Goal: Find specific page/section: Find specific page/section

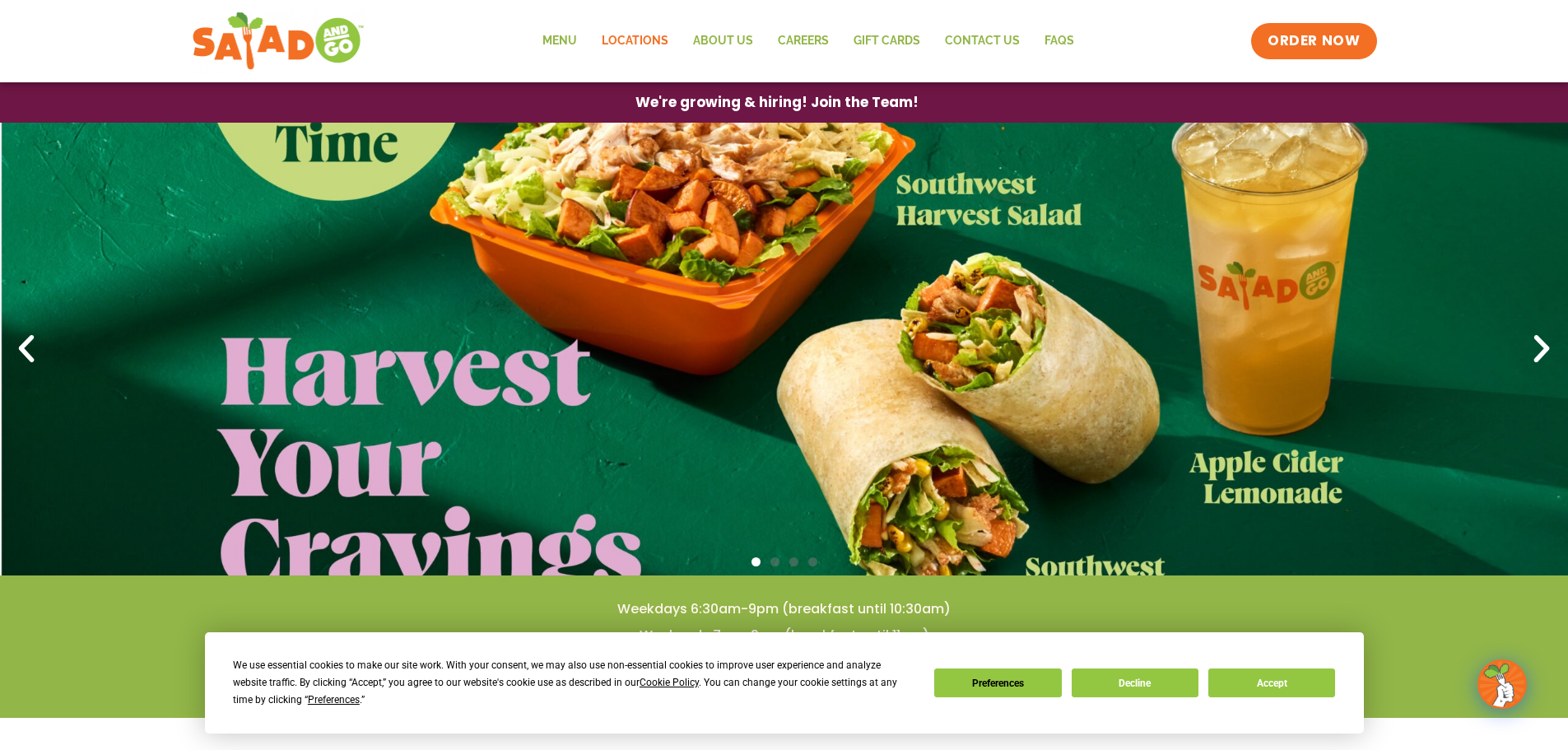
click at [620, 43] on link "Locations" at bounding box center [635, 41] width 92 height 38
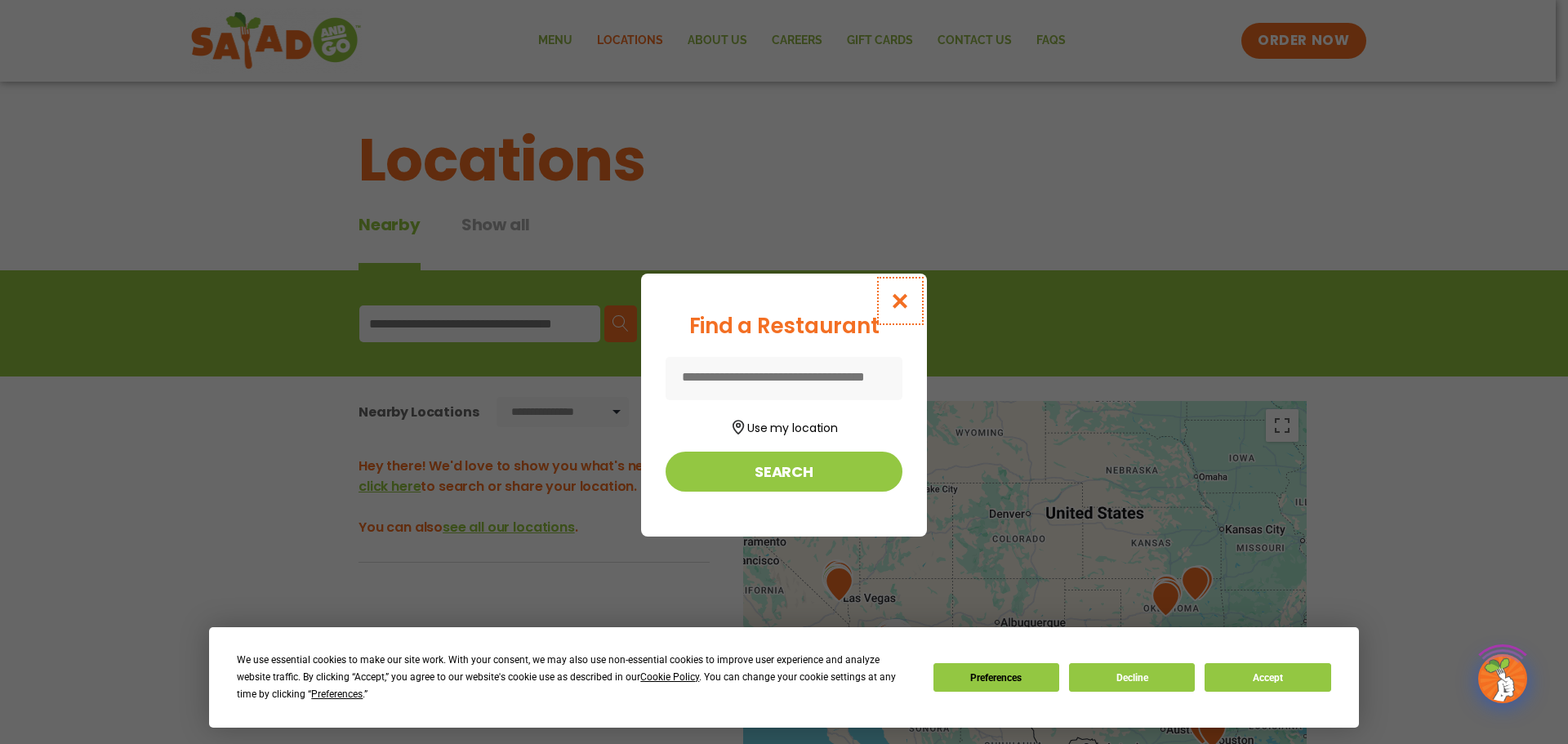
click at [889, 297] on button "Close modal" at bounding box center [900, 301] width 53 height 55
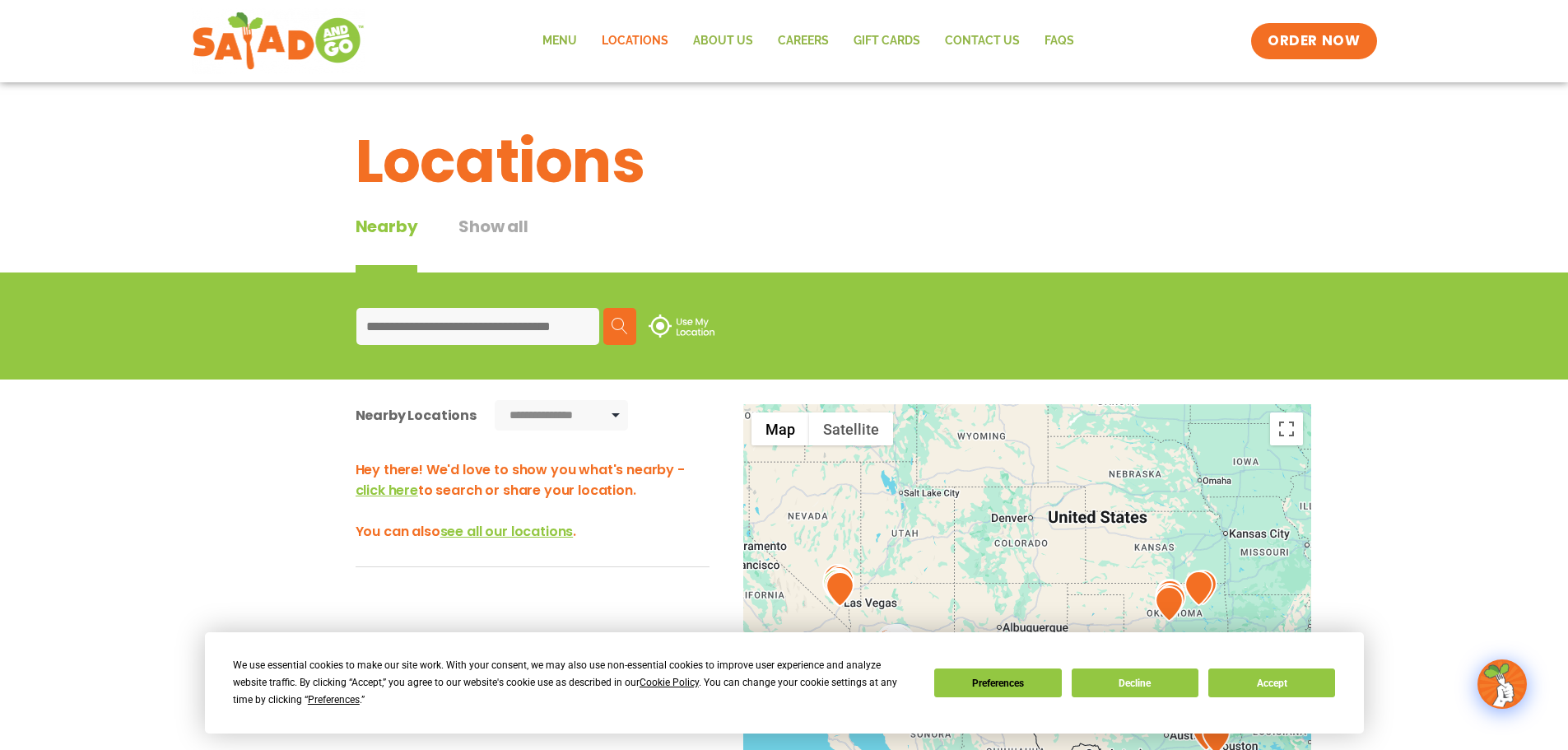
click at [472, 314] on input at bounding box center [477, 326] width 242 height 37
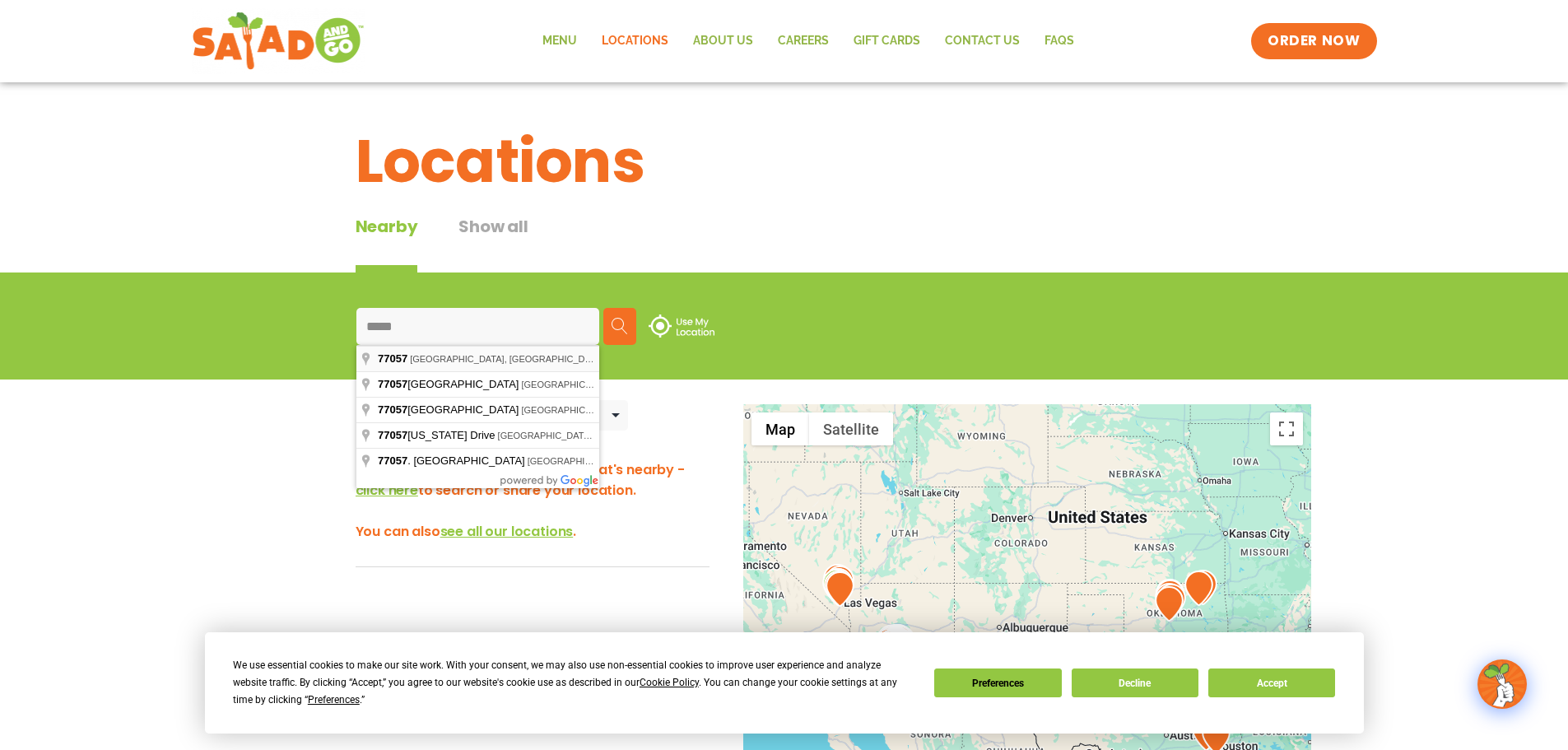
type input "**********"
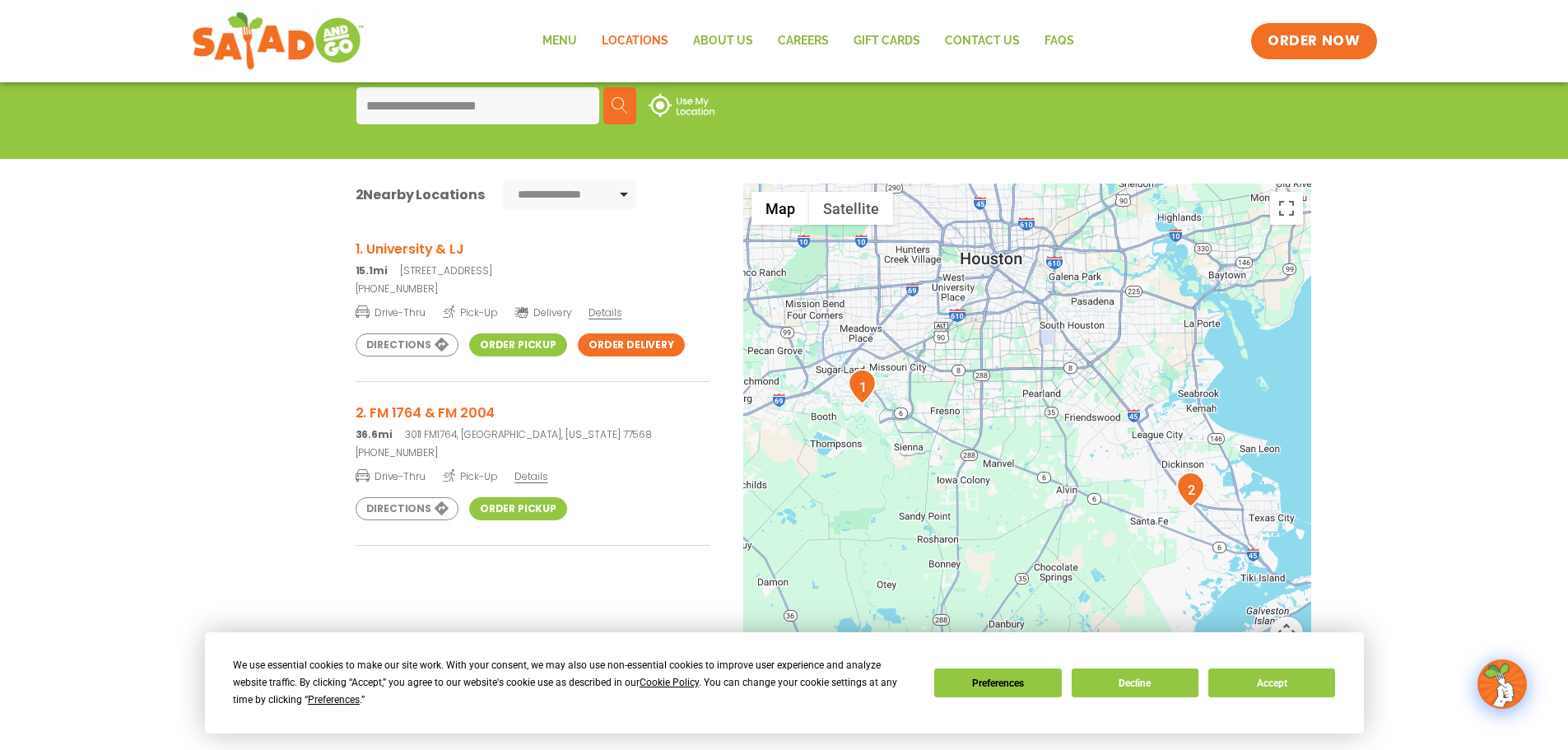
scroll to position [247, 0]
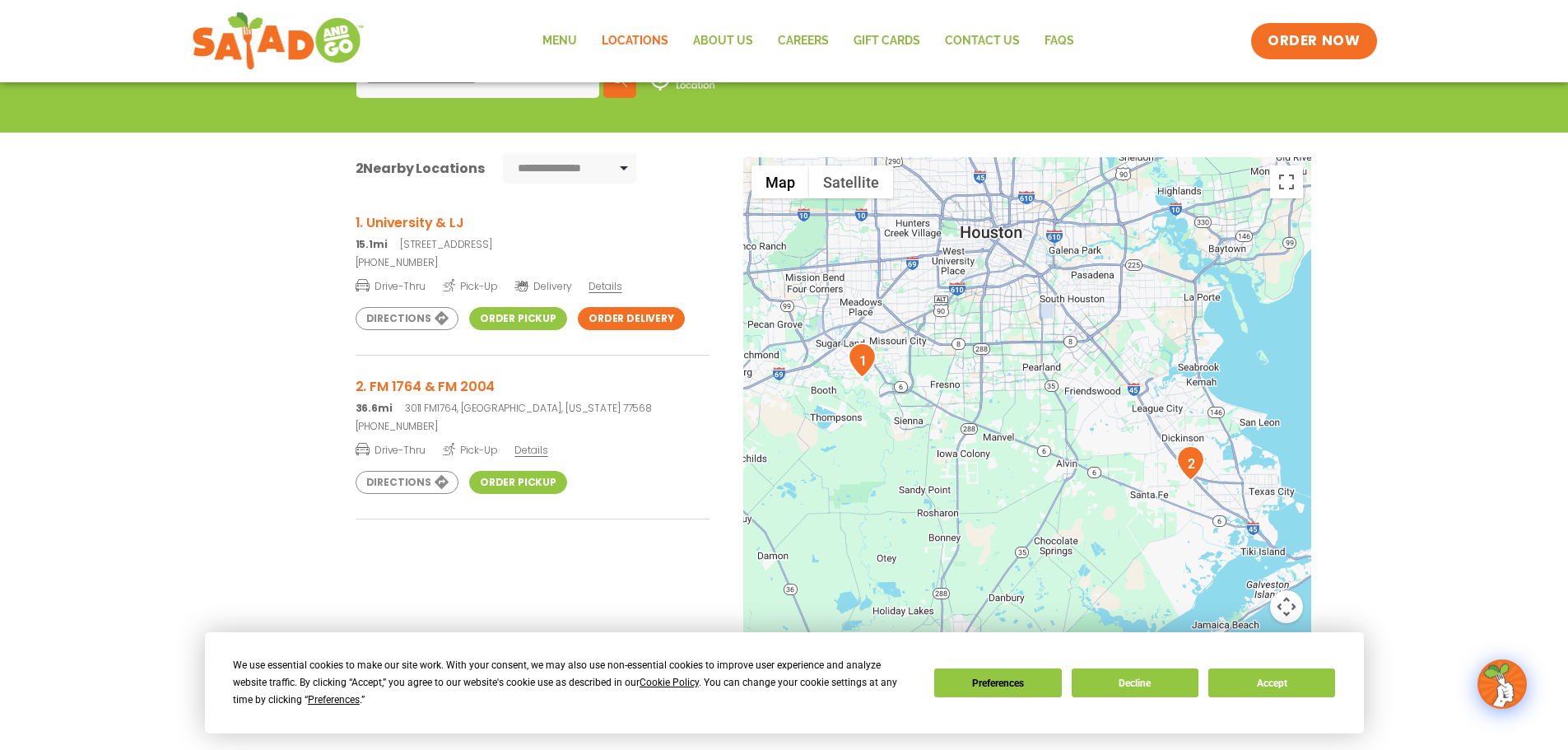
click at [1157, 701] on div "We use essential cookies to make our site work. With your consent, we may also …" at bounding box center [784, 682] width 1102 height 52
click at [1152, 693] on button "Decline" at bounding box center [1135, 682] width 127 height 29
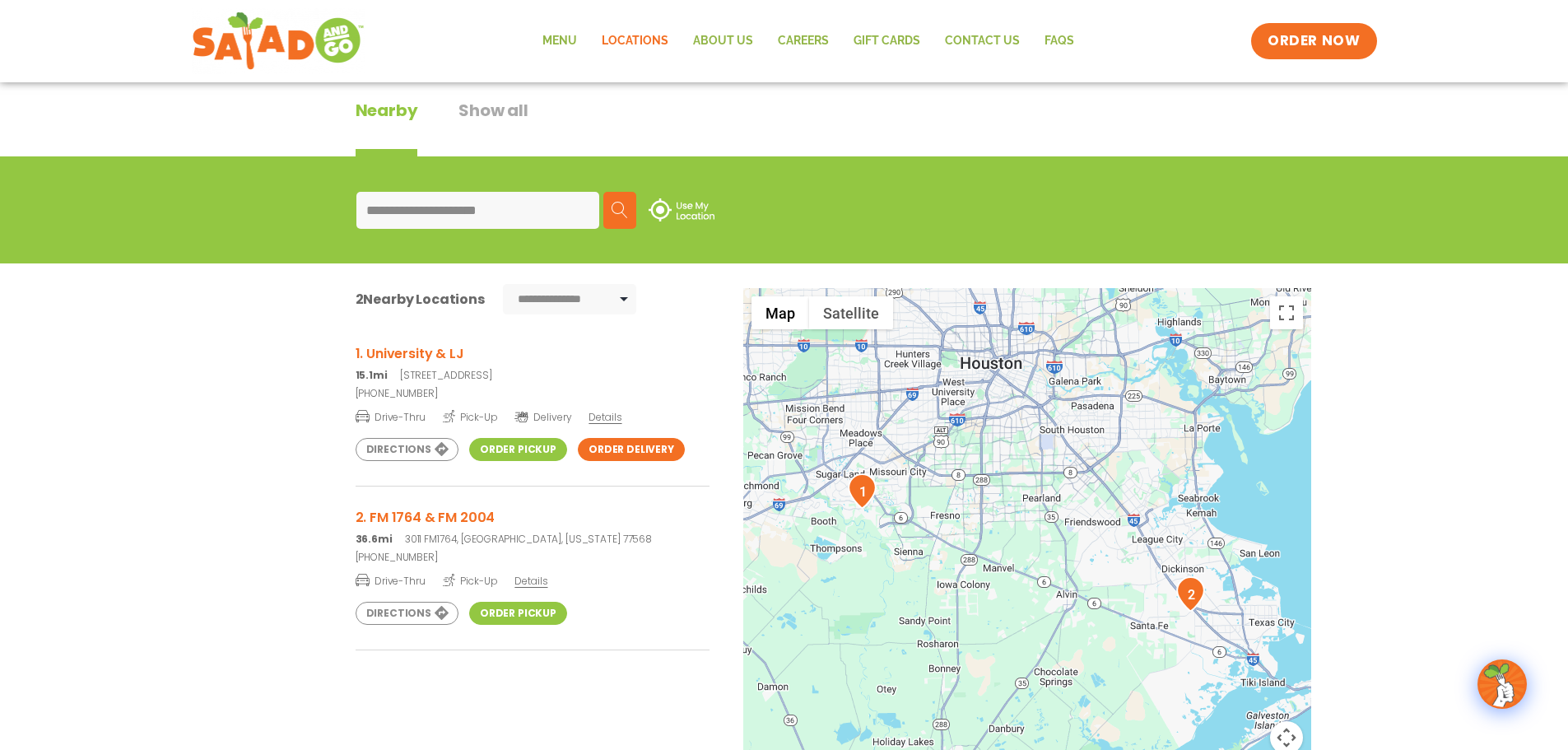
scroll to position [0, 0]
